Goal: Transaction & Acquisition: Purchase product/service

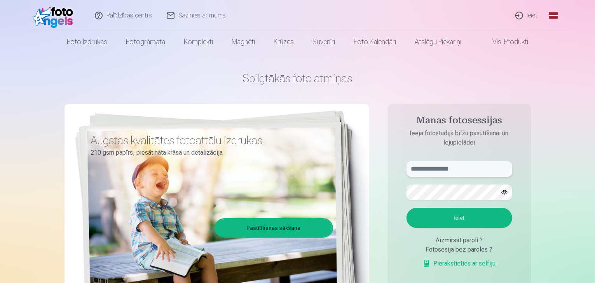
click at [438, 170] on input "text" at bounding box center [459, 170] width 106 height 16
type input "**********"
click at [406, 208] on button "Ieiet" at bounding box center [459, 218] width 106 height 20
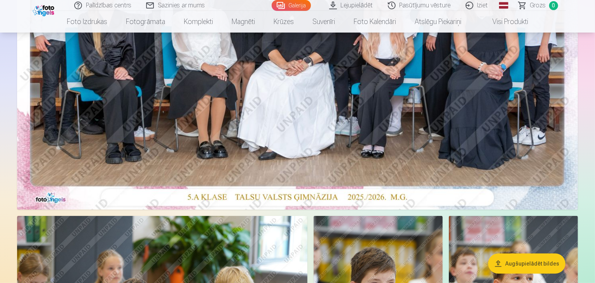
scroll to position [155, 0]
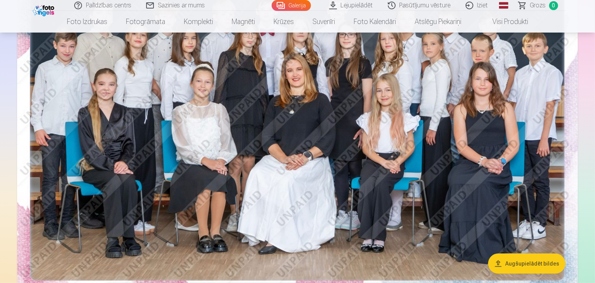
click at [353, 84] on img at bounding box center [297, 117] width 560 height 374
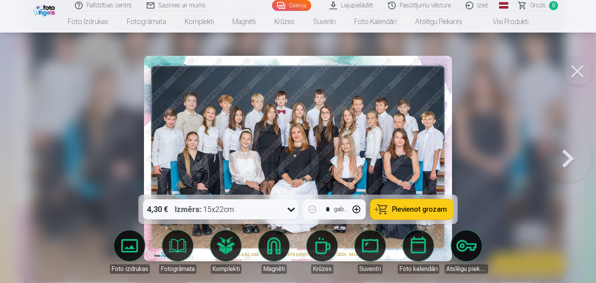
click at [387, 208] on button "Pievienot grozam" at bounding box center [412, 210] width 83 height 20
click at [571, 78] on button at bounding box center [577, 71] width 31 height 31
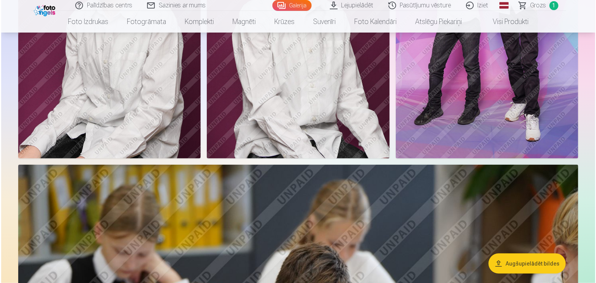
scroll to position [997, 0]
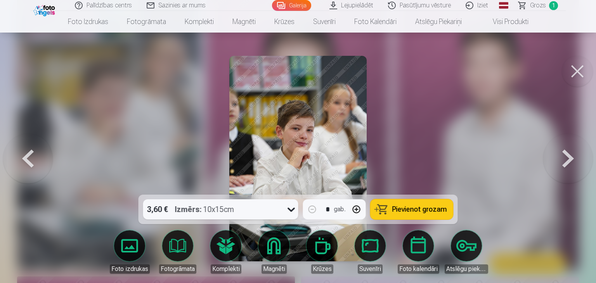
click at [404, 209] on span "Pievienot grozam" at bounding box center [420, 209] width 55 height 7
click at [572, 73] on button at bounding box center [577, 71] width 31 height 31
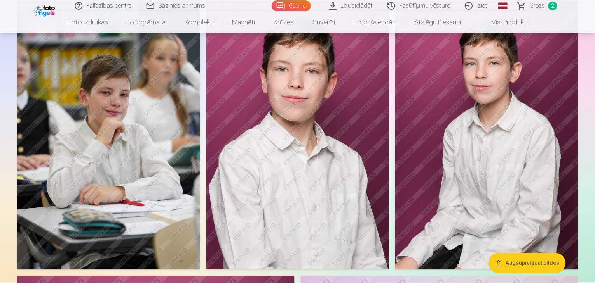
scroll to position [995, 0]
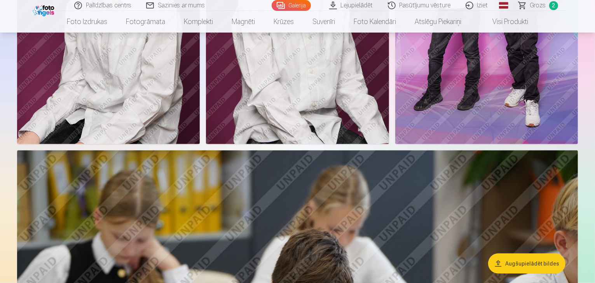
drag, startPoint x: 594, startPoint y: 43, endPoint x: 596, endPoint y: 51, distance: 8.4
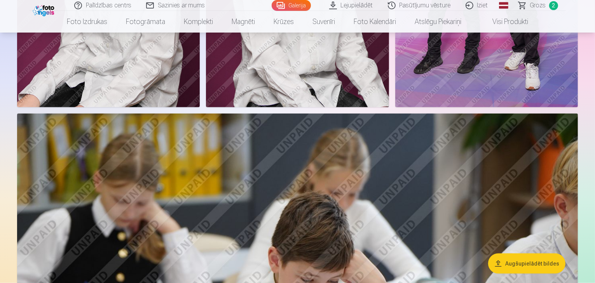
scroll to position [989, 0]
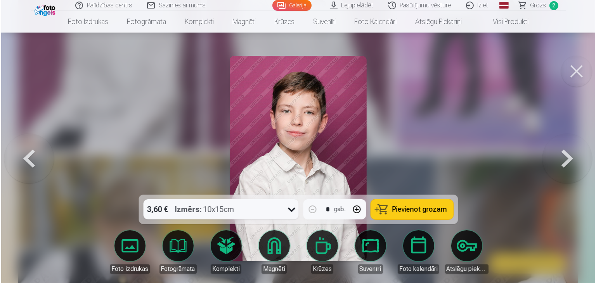
scroll to position [991, 0]
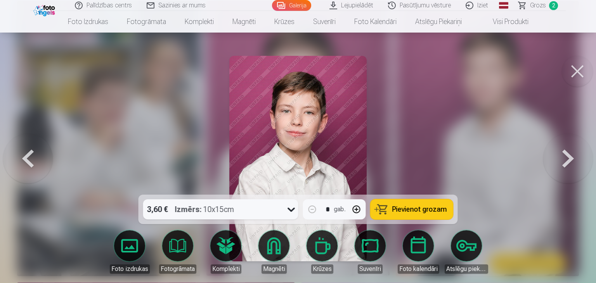
click at [424, 206] on span "Pievienot grozam" at bounding box center [420, 209] width 55 height 7
click at [588, 73] on button at bounding box center [577, 71] width 31 height 31
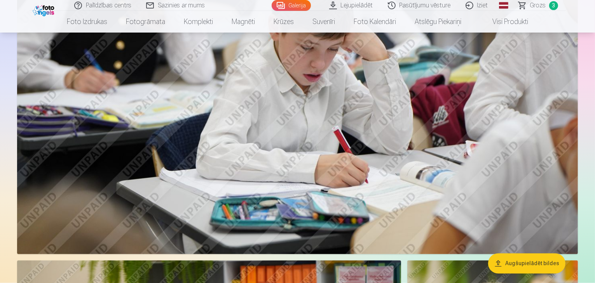
scroll to position [1273, 0]
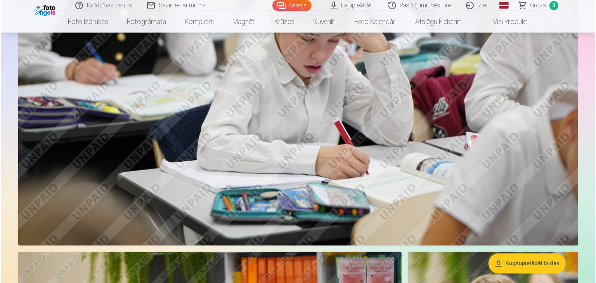
scroll to position [1277, 0]
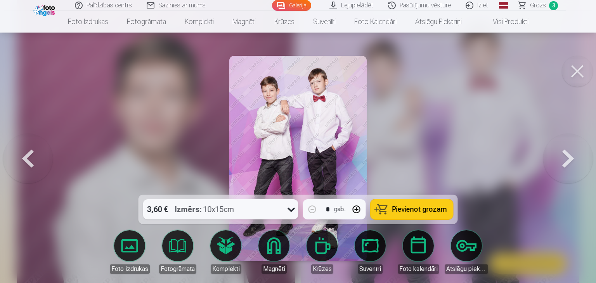
click at [429, 208] on span "Pievienot grozam" at bounding box center [420, 209] width 55 height 7
click at [581, 71] on button at bounding box center [577, 71] width 31 height 31
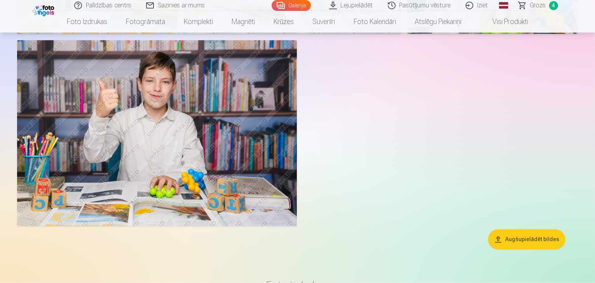
scroll to position [4360, 0]
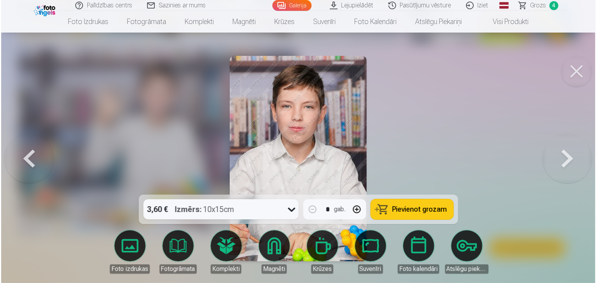
scroll to position [4373, 0]
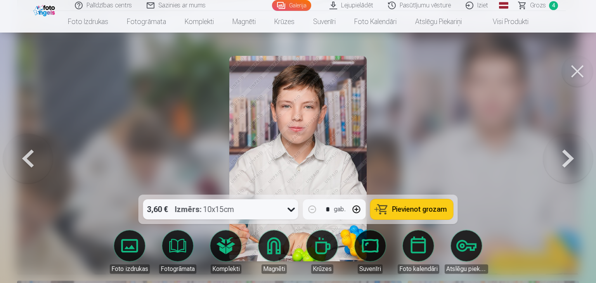
click at [423, 207] on span "Pievienot grozam" at bounding box center [420, 209] width 55 height 7
click at [575, 74] on button at bounding box center [577, 71] width 31 height 31
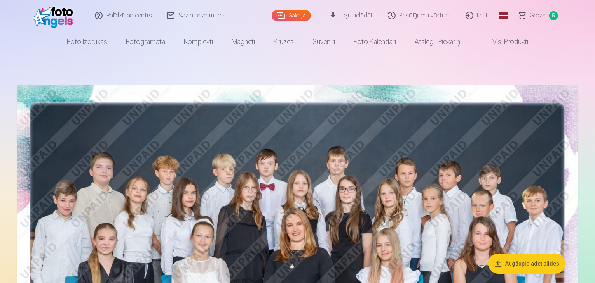
click at [544, 16] on span "Grozs" at bounding box center [538, 15] width 16 height 9
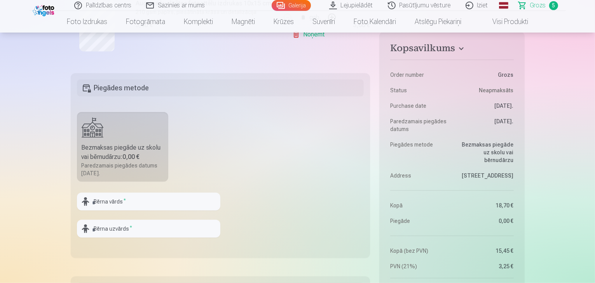
scroll to position [529, 0]
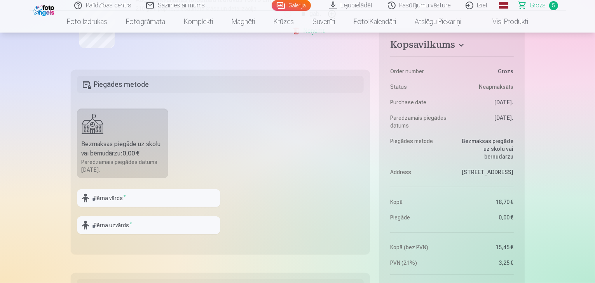
click at [127, 146] on div "Bezmaksas piegāde uz skolu vai bērnudārzu : 0,00 €" at bounding box center [123, 149] width 82 height 19
click at [135, 196] on input "text" at bounding box center [148, 199] width 143 height 18
type input "*******"
click at [112, 223] on input "text" at bounding box center [148, 226] width 143 height 18
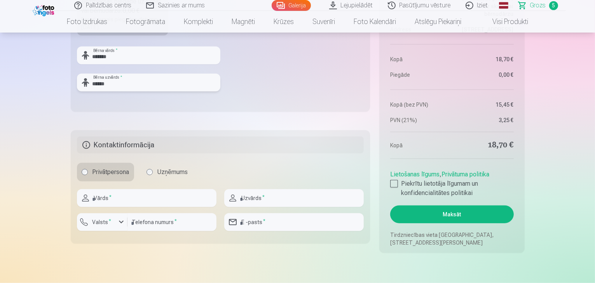
scroll to position [675, 0]
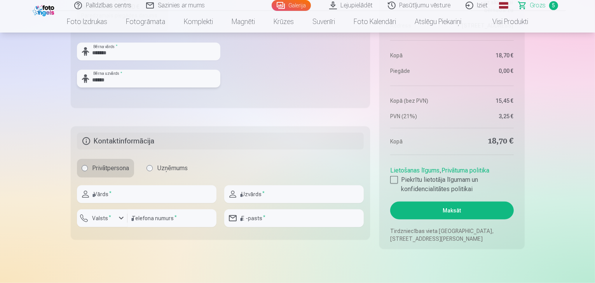
type input "******"
click at [186, 199] on input "text" at bounding box center [146, 195] width 139 height 18
type input "****"
click at [249, 199] on input "text" at bounding box center [293, 195] width 139 height 18
type input "*********"
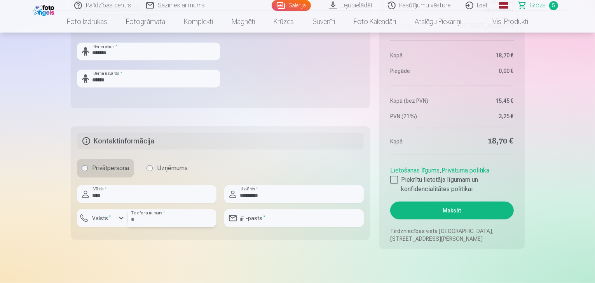
click at [183, 219] on input "number" at bounding box center [171, 219] width 89 height 18
type input "********"
click at [250, 221] on input "email" at bounding box center [293, 219] width 139 height 18
type input "**********"
click at [394, 182] on div at bounding box center [394, 180] width 8 height 8
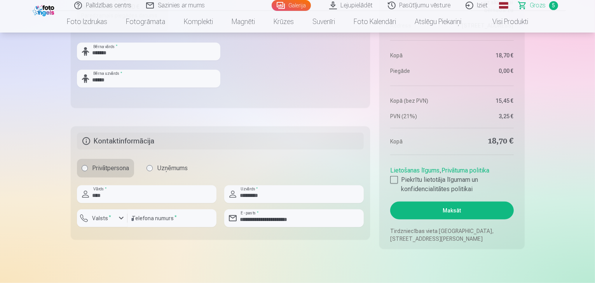
click at [426, 209] on button "Maksāt" at bounding box center [451, 211] width 123 height 18
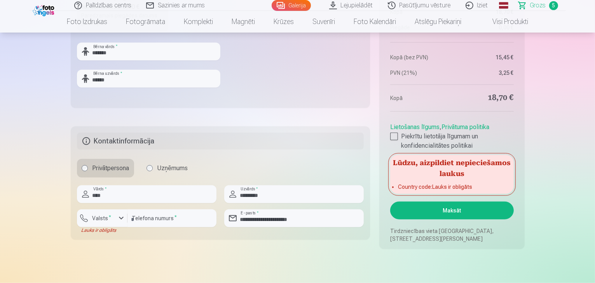
drag, startPoint x: 594, startPoint y: 79, endPoint x: 589, endPoint y: 68, distance: 12.2
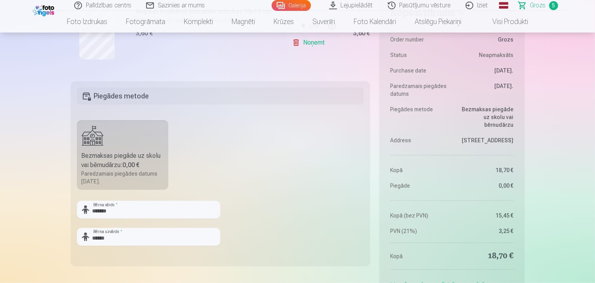
scroll to position [521, 0]
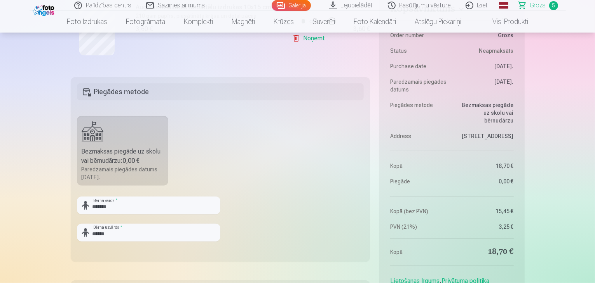
click at [125, 162] on b "0,00 €" at bounding box center [131, 160] width 17 height 7
click at [188, 88] on h5 "Piegādes metode" at bounding box center [220, 91] width 287 height 17
click at [96, 133] on label "Bezmaksas piegāde uz skolu vai bērnudārzu : 0,00 € Paredzamais piegādes datums …" at bounding box center [123, 151] width 92 height 70
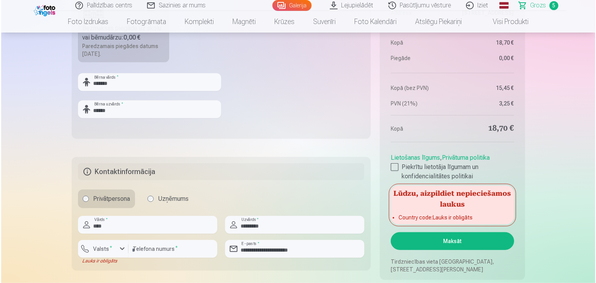
scroll to position [676, 0]
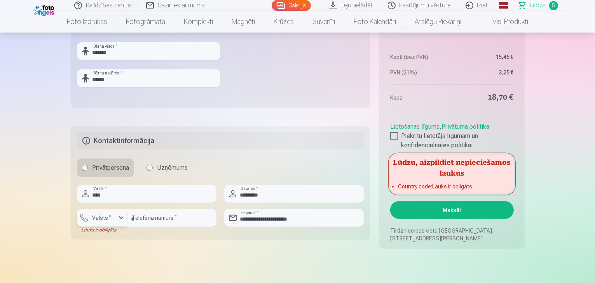
click at [124, 218] on div "button" at bounding box center [121, 218] width 9 height 9
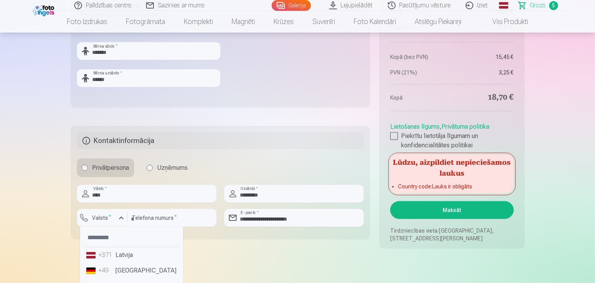
click at [133, 255] on li "+371 Latvija" at bounding box center [131, 256] width 97 height 16
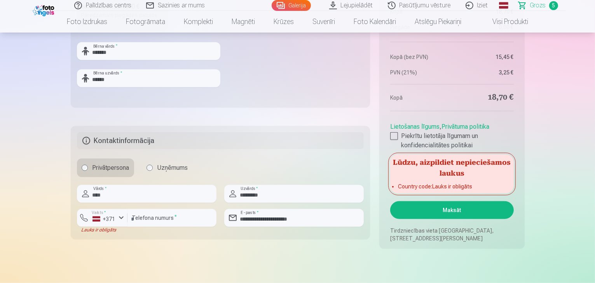
click at [430, 204] on button "Maksāt" at bounding box center [451, 211] width 123 height 18
